Goal: Check status: Check status

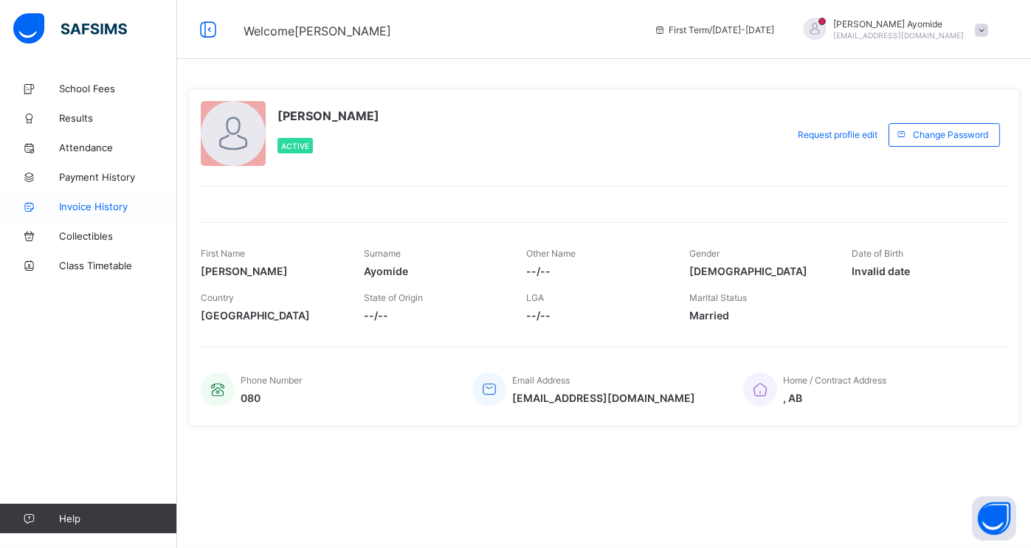
click at [85, 210] on span "Invoice History" at bounding box center [118, 207] width 118 height 12
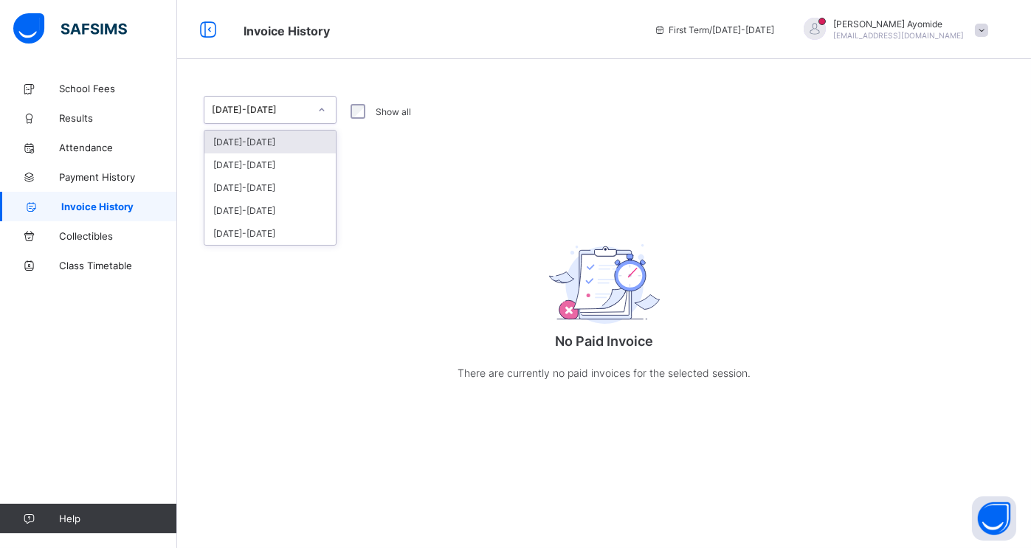
click at [319, 119] on div at bounding box center [321, 110] width 25 height 24
click at [266, 166] on div "[DATE]-[DATE]" at bounding box center [269, 165] width 131 height 23
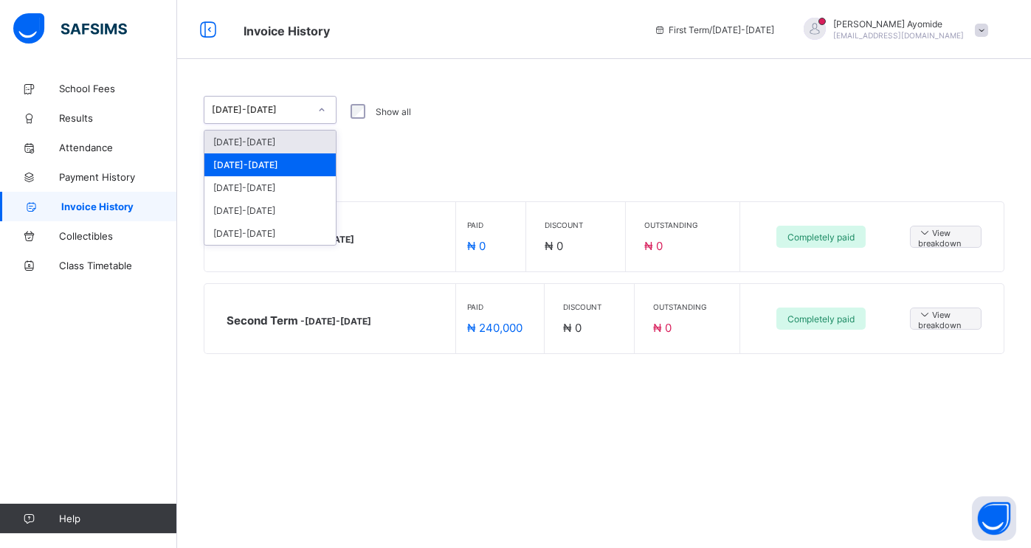
click at [326, 113] on div at bounding box center [321, 110] width 25 height 24
click at [290, 144] on div "[DATE]-[DATE]" at bounding box center [269, 142] width 131 height 23
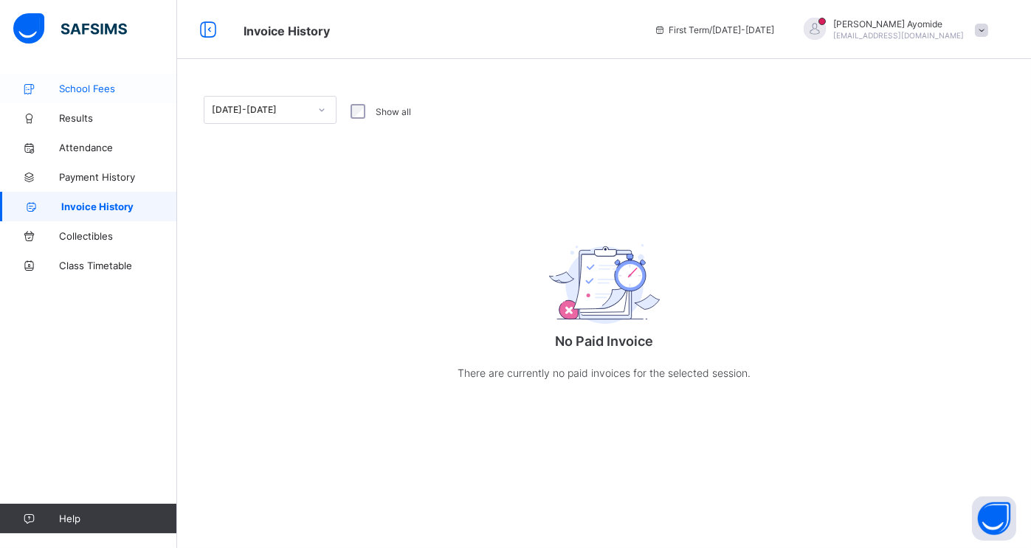
click at [104, 89] on span "School Fees" at bounding box center [118, 89] width 118 height 12
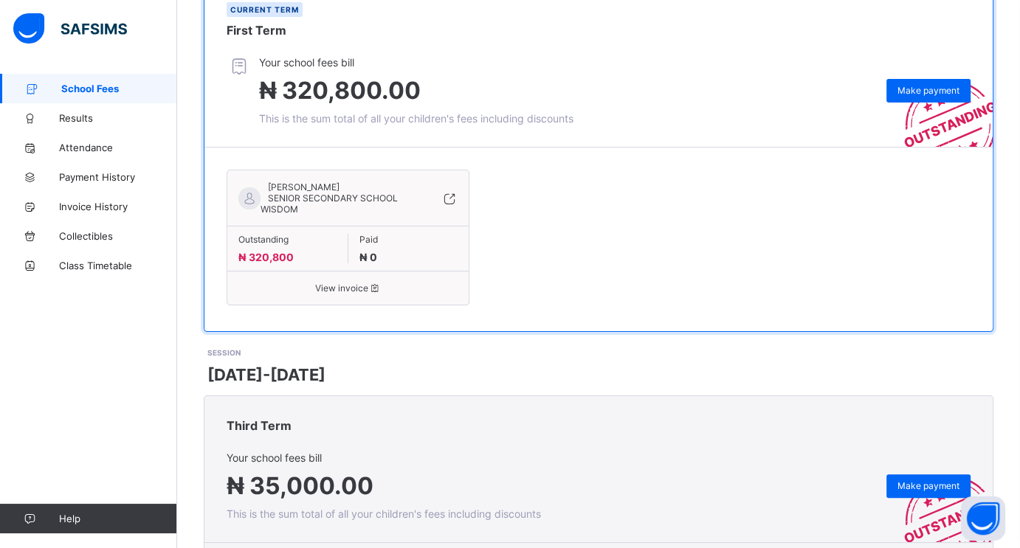
scroll to position [269, 0]
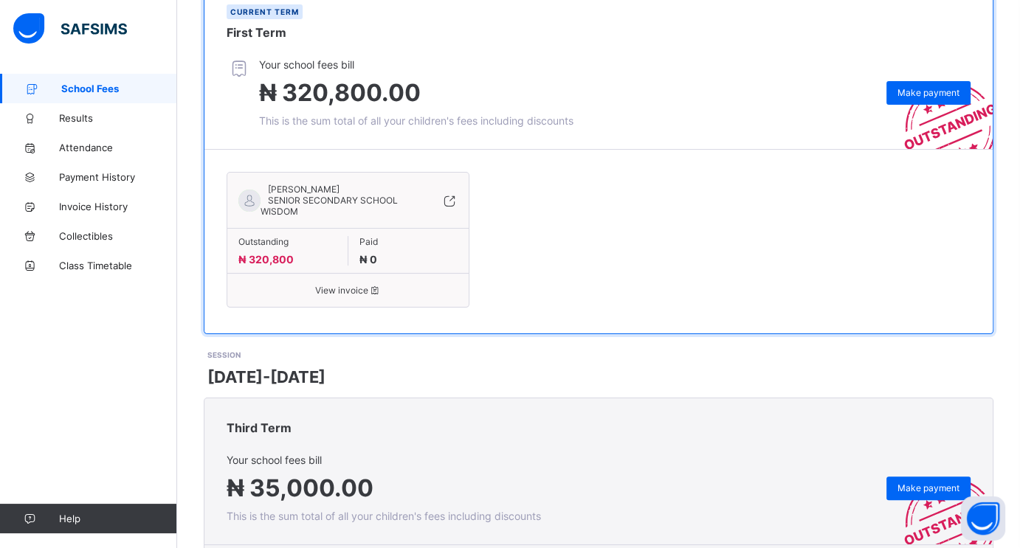
click at [346, 289] on span "View invoice" at bounding box center [347, 290] width 219 height 11
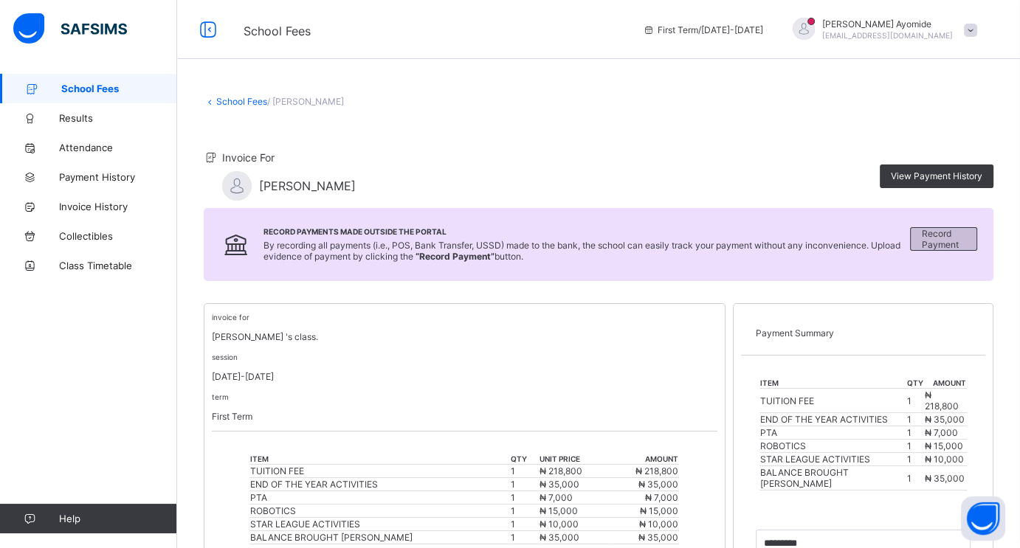
click at [946, 248] on span "Record Payment" at bounding box center [944, 239] width 44 height 22
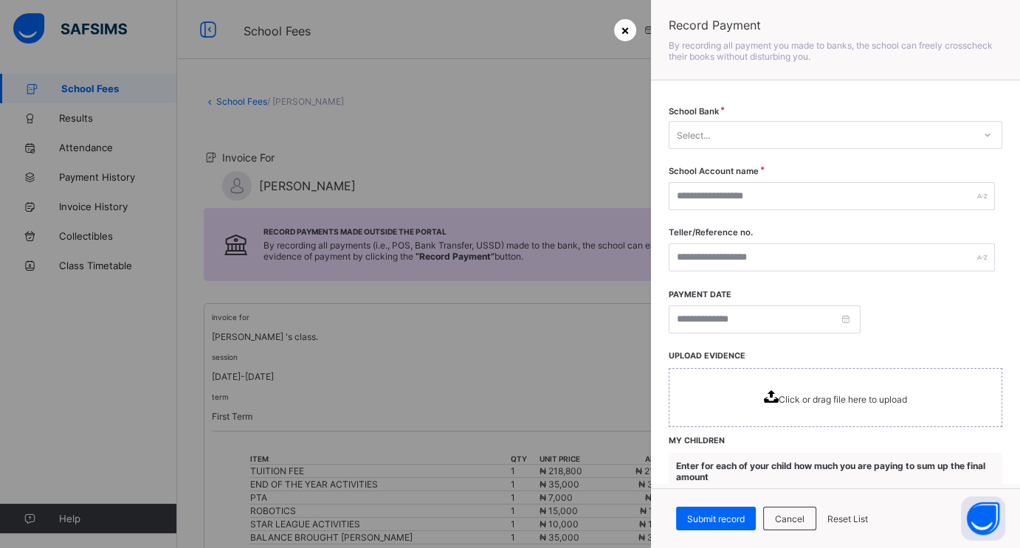
click at [624, 32] on span "×" at bounding box center [625, 29] width 9 height 15
